Goal: Information Seeking & Learning: Learn about a topic

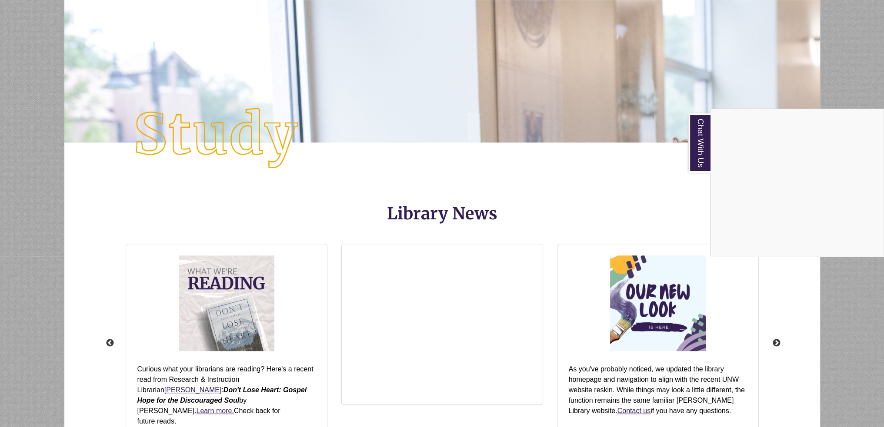
scroll to position [1000, 0]
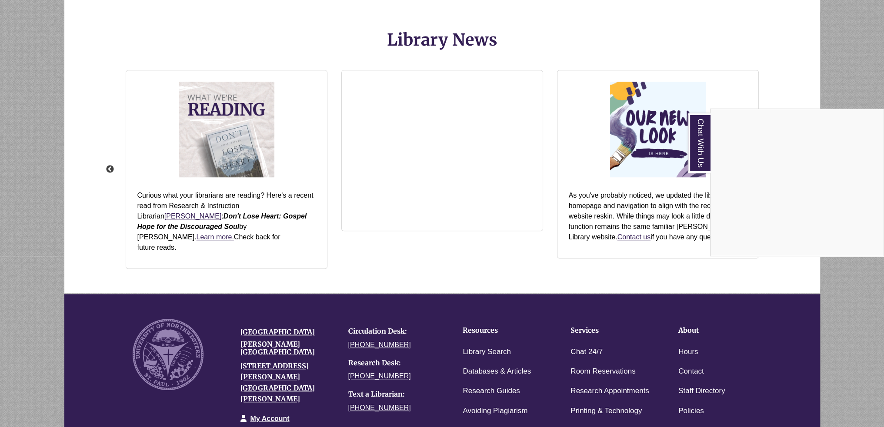
click at [574, 259] on div "Chat With Us" at bounding box center [442, 213] width 884 height 427
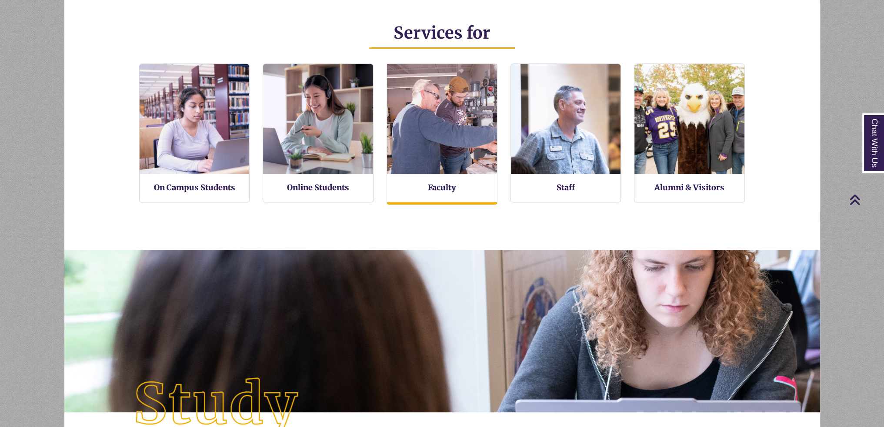
scroll to position [208, 755]
drag, startPoint x: 468, startPoint y: 170, endPoint x: 442, endPoint y: 166, distance: 26.3
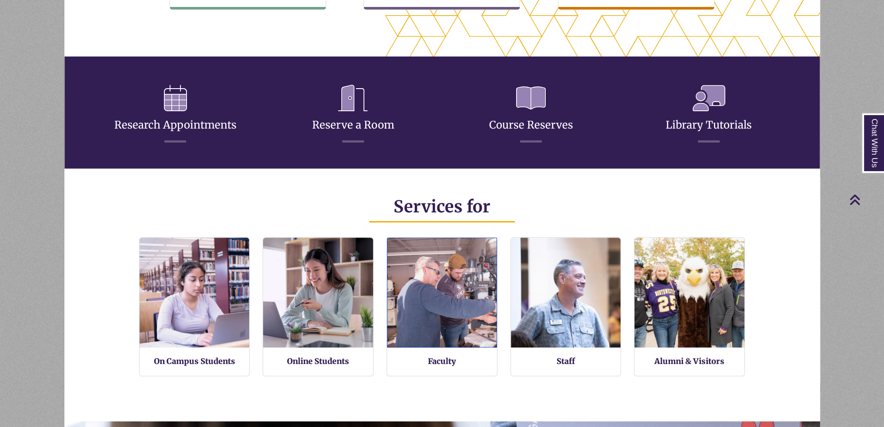
scroll to position [123, 0]
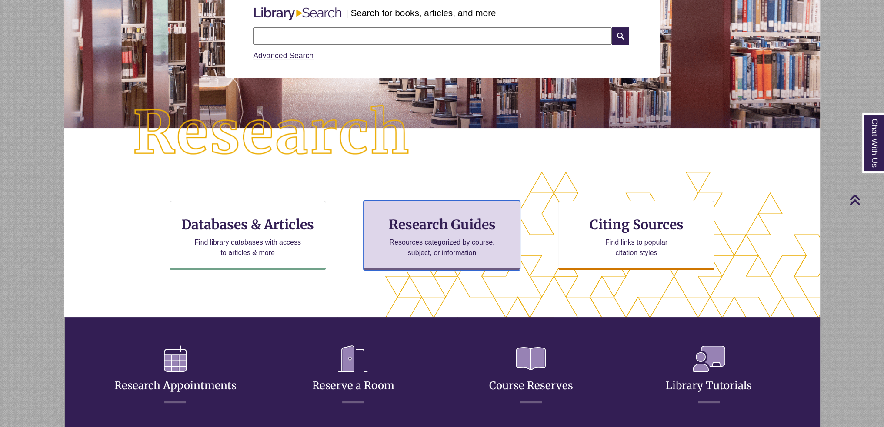
click at [448, 220] on h3 "Research Guides" at bounding box center [442, 224] width 142 height 17
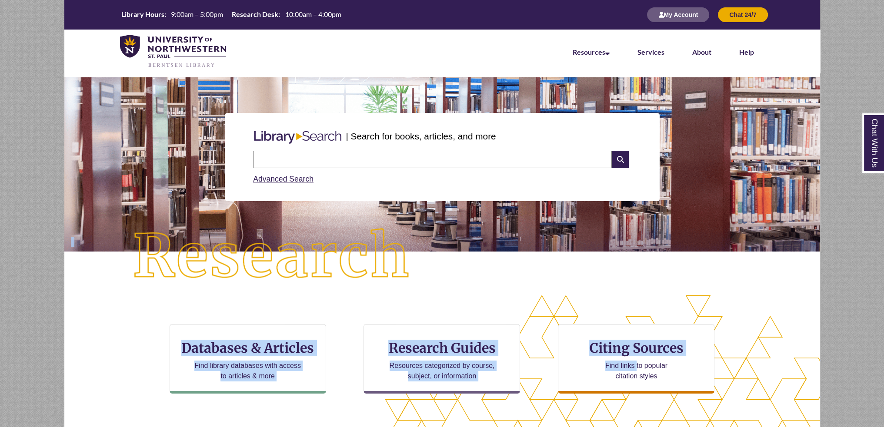
drag, startPoint x: 642, startPoint y: 223, endPoint x: 636, endPoint y: 414, distance: 191.4
click at [636, 414] on div "| Search for books, articles, and more Search Advanced Search CTA Buttons Datab…" at bounding box center [441, 263] width 755 height 372
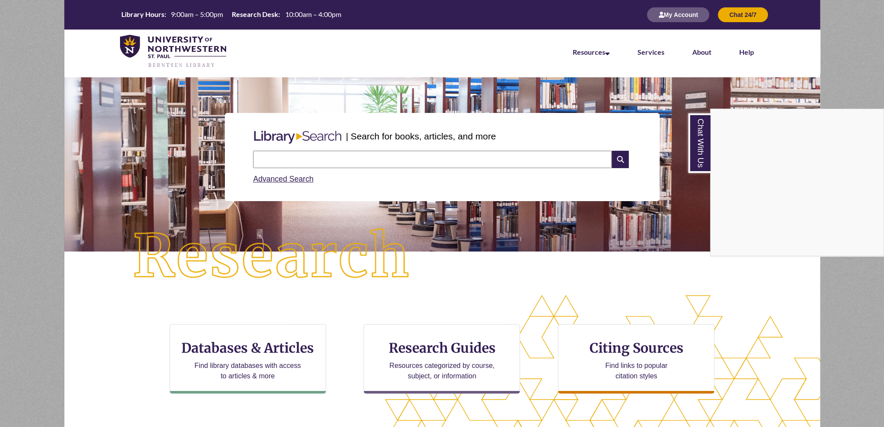
click at [440, 349] on div "Chat With Us" at bounding box center [442, 213] width 884 height 427
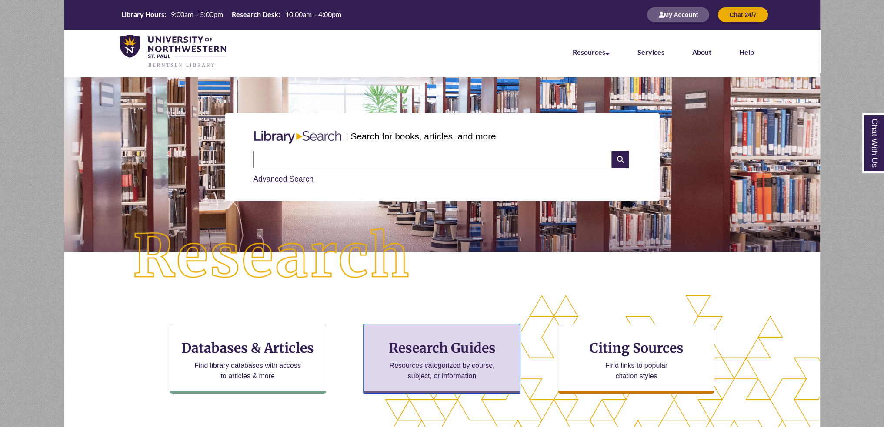
click at [449, 336] on div "Research Guides Resources categorized by course, subject, or information" at bounding box center [441, 359] width 156 height 70
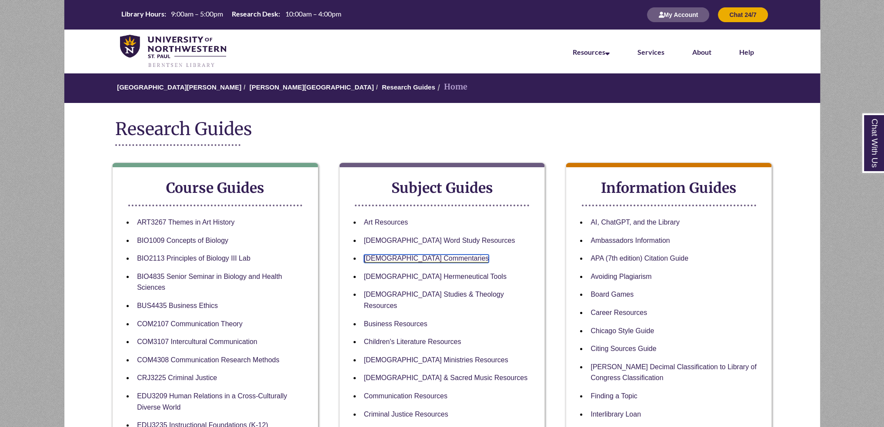
click at [428, 262] on link "[DEMOGRAPHIC_DATA] Commentaries" at bounding box center [426, 259] width 125 height 8
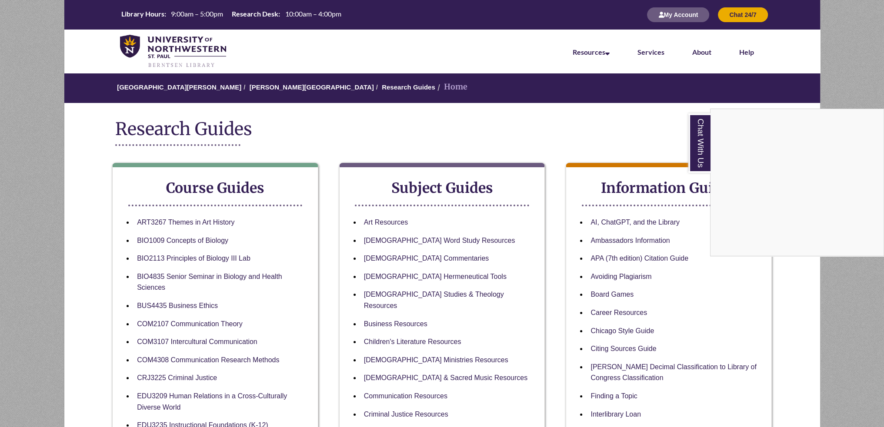
click at [607, 242] on div "Chat With Us" at bounding box center [442, 213] width 884 height 427
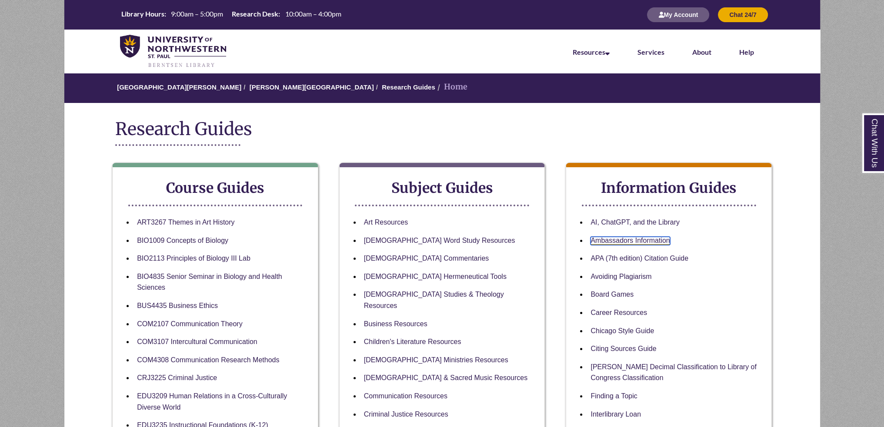
click at [607, 242] on link "Ambassadors Information" at bounding box center [629, 241] width 79 height 8
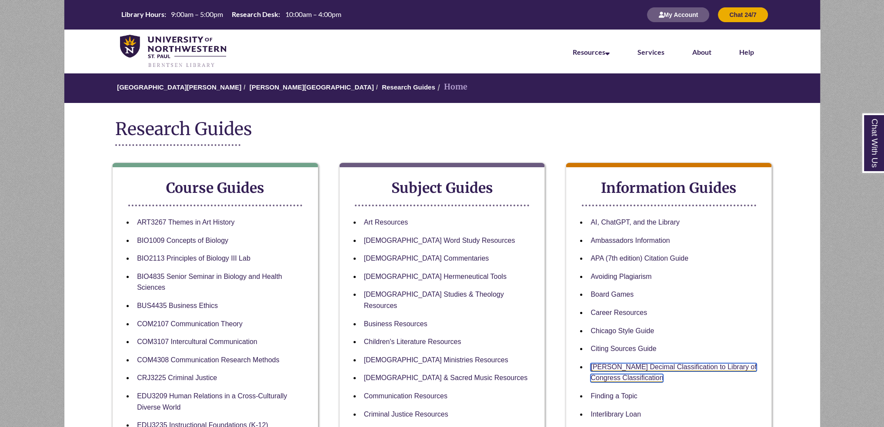
click at [612, 371] on link "[PERSON_NAME] Decimal Classification to Library of Congress Classification" at bounding box center [673, 373] width 166 height 20
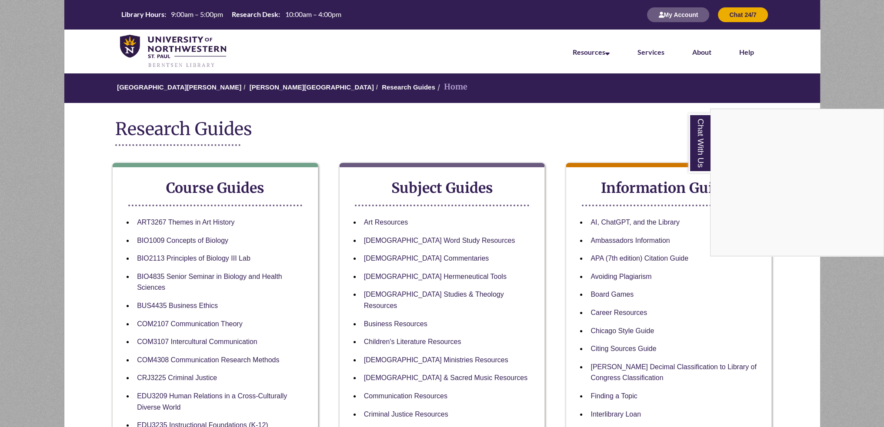
click at [382, 236] on div "Chat With Us" at bounding box center [442, 213] width 884 height 427
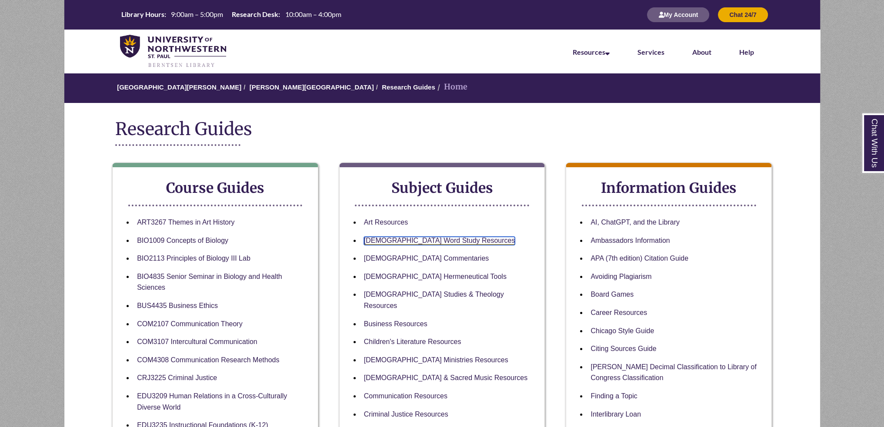
click at [386, 244] on link "[DEMOGRAPHIC_DATA] Word Study Resources" at bounding box center [439, 241] width 151 height 8
click at [193, 260] on link "BIO2113 Principles of Biology III Lab" at bounding box center [193, 259] width 113 height 8
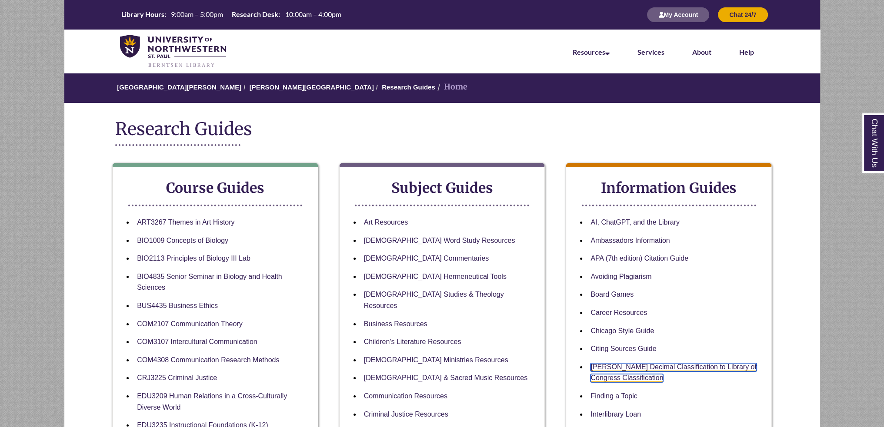
click at [655, 365] on link "[PERSON_NAME] Decimal Classification to Library of Congress Classification" at bounding box center [673, 373] width 166 height 20
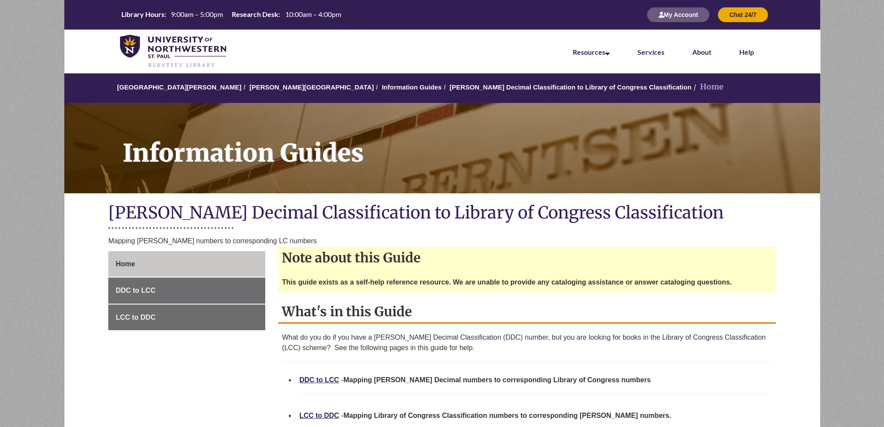
scroll to position [87, 0]
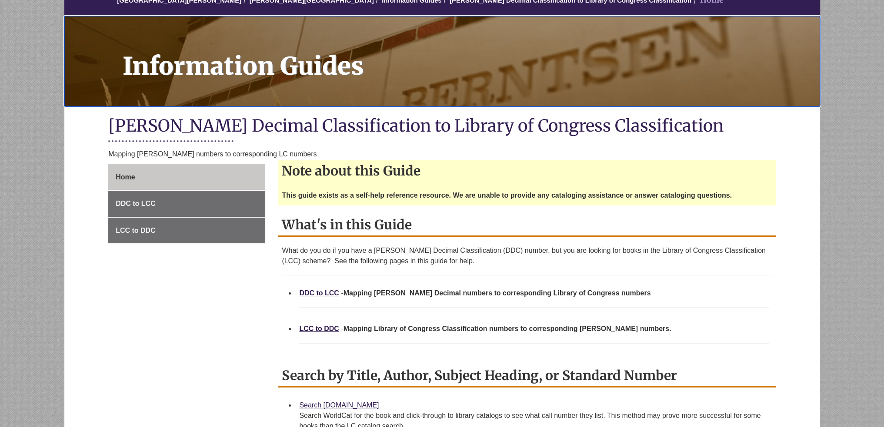
click at [300, 67] on h1 "Information Guides" at bounding box center [466, 55] width 707 height 79
